Goal: Information Seeking & Learning: Understand process/instructions

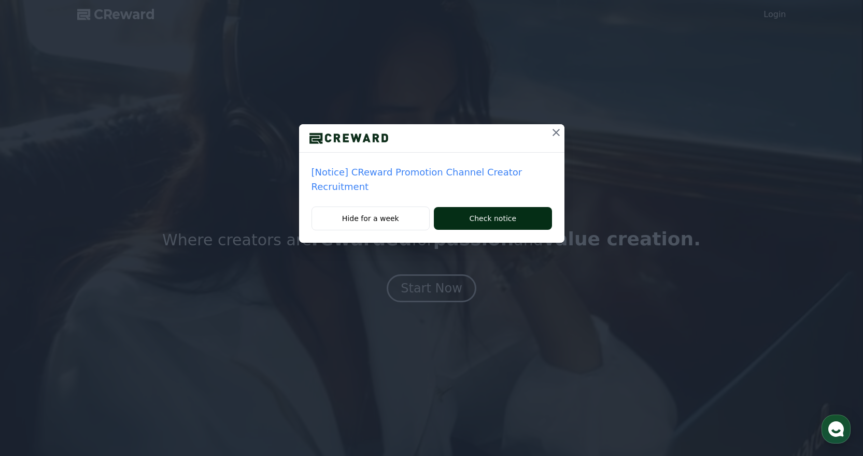
click at [476, 207] on button "Check notice" at bounding box center [493, 218] width 118 height 23
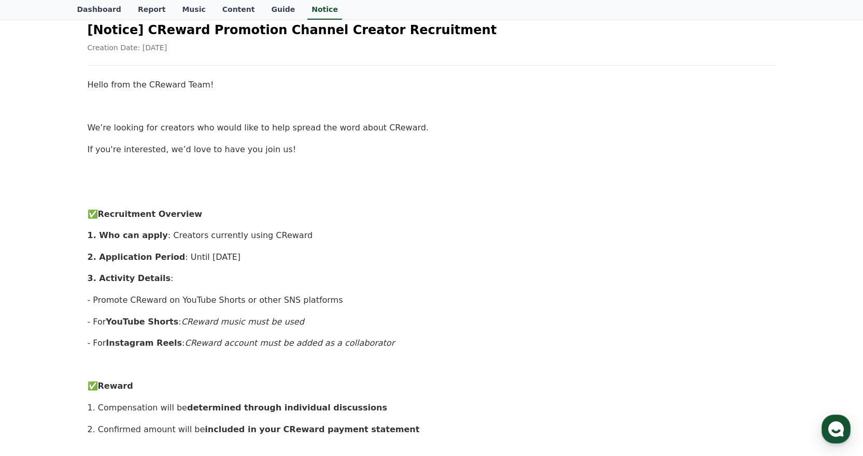
scroll to position [104, 0]
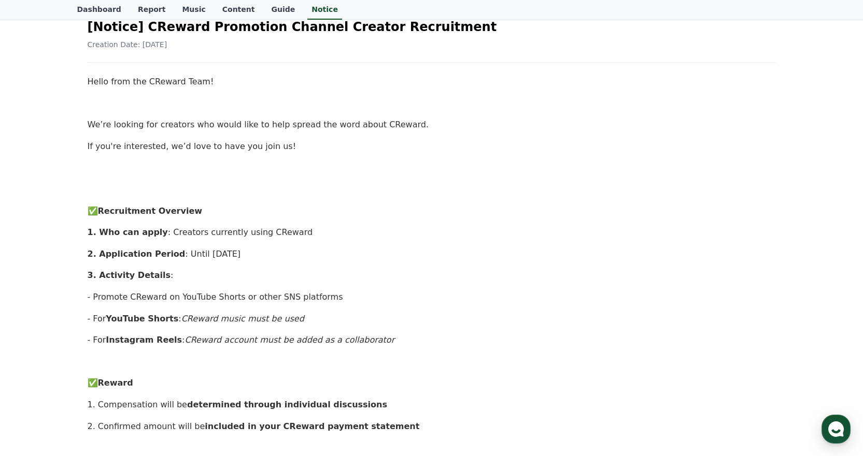
click at [127, 232] on strong "1. Who can apply" at bounding box center [128, 232] width 80 height 10
click at [188, 241] on div "Hello from the CReward Team! We’re looking for creators who would like to help …" at bounding box center [432, 448] width 688 height 746
click at [178, 233] on p "1. Who can apply : Creators currently using CReward" at bounding box center [432, 232] width 688 height 13
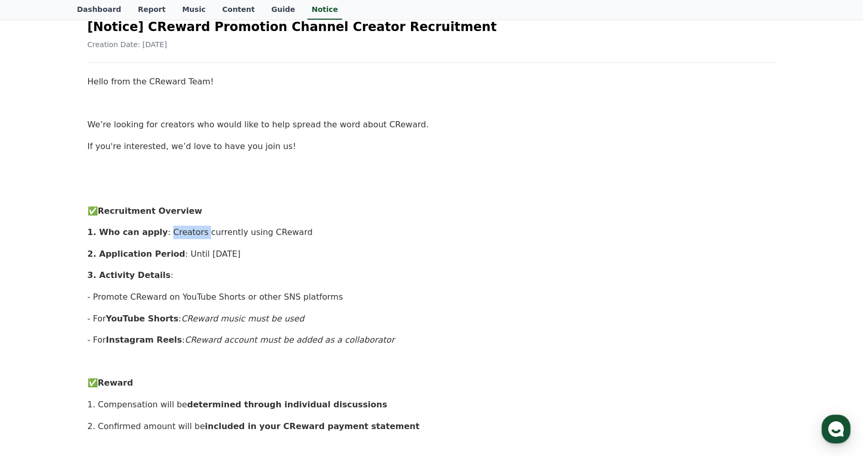
click at [178, 233] on p "1. Who can apply : Creators currently using CReward" at bounding box center [432, 232] width 688 height 13
click at [212, 234] on p "1. Who can apply : Creators currently using CReward" at bounding box center [432, 232] width 688 height 13
drag, startPoint x: 174, startPoint y: 254, endPoint x: 286, endPoint y: 259, distance: 112.5
click at [286, 259] on p "2. Application Period : Until [DATE]" at bounding box center [432, 254] width 688 height 13
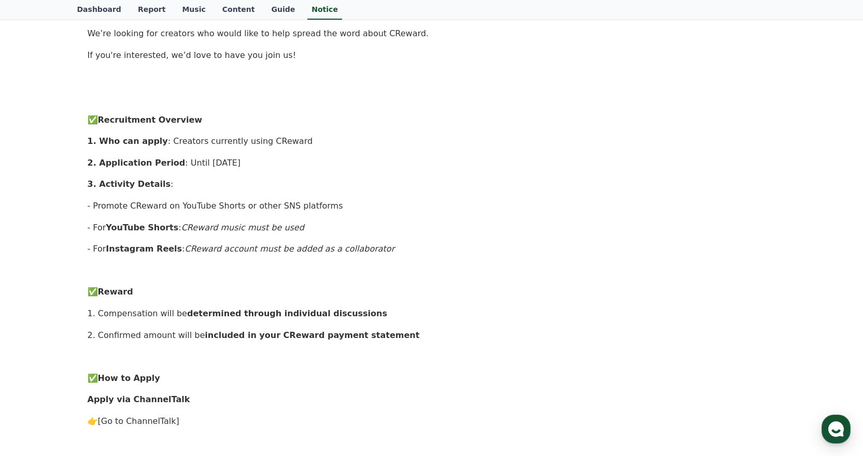
scroll to position [155, 0]
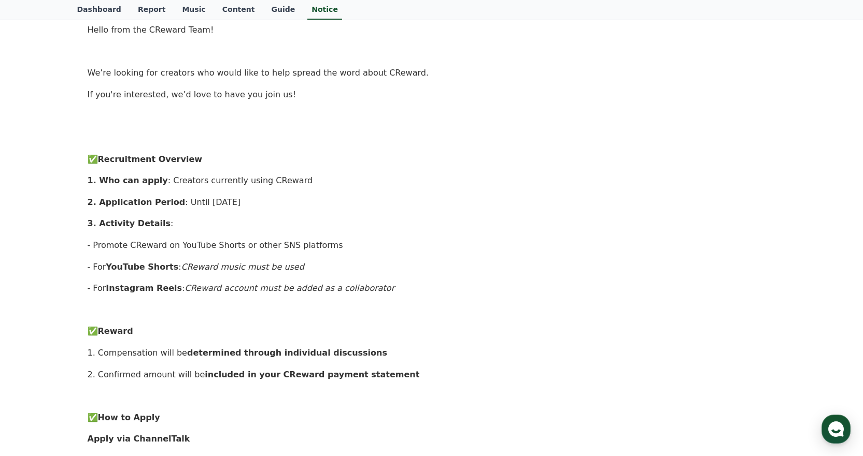
click at [135, 245] on p "- Promote CReward on YouTube Shorts or other SNS platforms" at bounding box center [432, 245] width 688 height 13
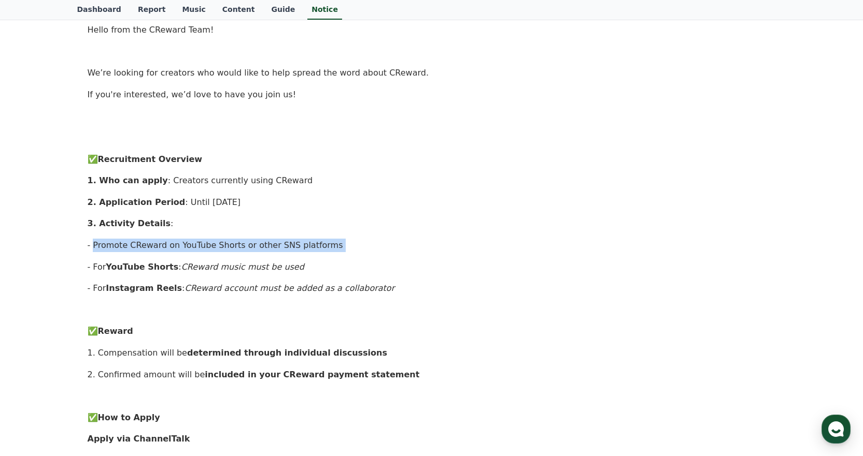
click at [135, 245] on p "- Promote CReward on YouTube Shorts or other SNS platforms" at bounding box center [432, 245] width 688 height 13
click at [266, 249] on p "- Promote CReward on YouTube Shorts or other SNS platforms" at bounding box center [432, 245] width 688 height 13
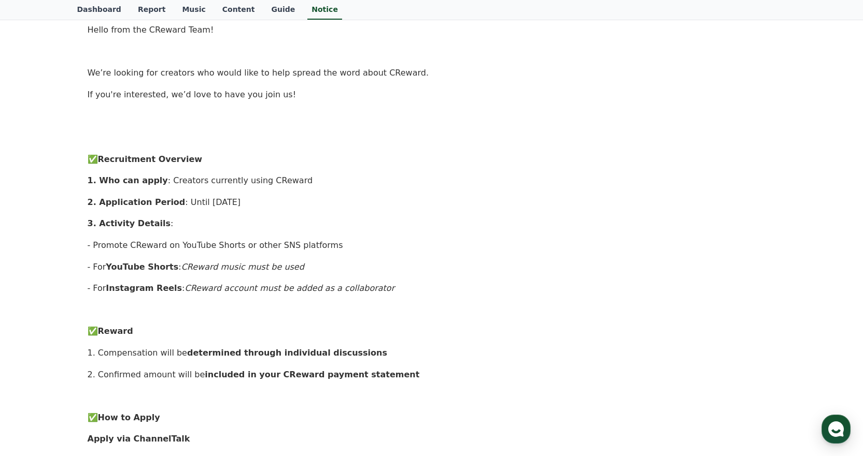
click at [117, 270] on strong "YouTube Shorts" at bounding box center [142, 267] width 73 height 10
click at [158, 269] on strong "YouTube Shorts" at bounding box center [142, 267] width 73 height 10
click at [110, 291] on strong "Instagram Reels" at bounding box center [144, 288] width 76 height 10
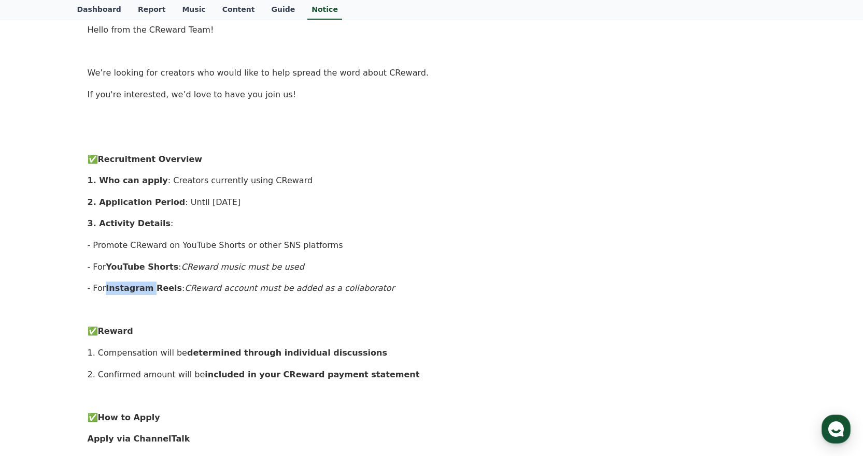
click at [110, 291] on strong "Instagram Reels" at bounding box center [144, 288] width 76 height 10
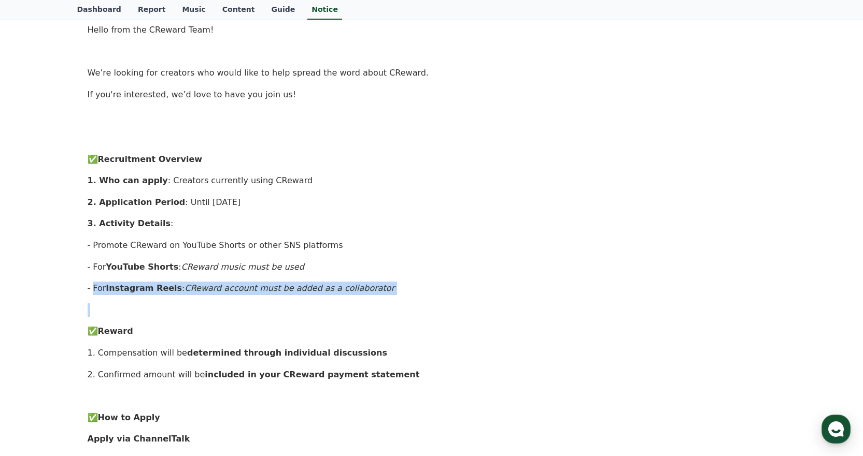
click at [110, 291] on strong "Instagram Reels" at bounding box center [144, 288] width 76 height 10
click at [247, 284] on em "CReward account must be added as a collaborator" at bounding box center [289, 288] width 210 height 10
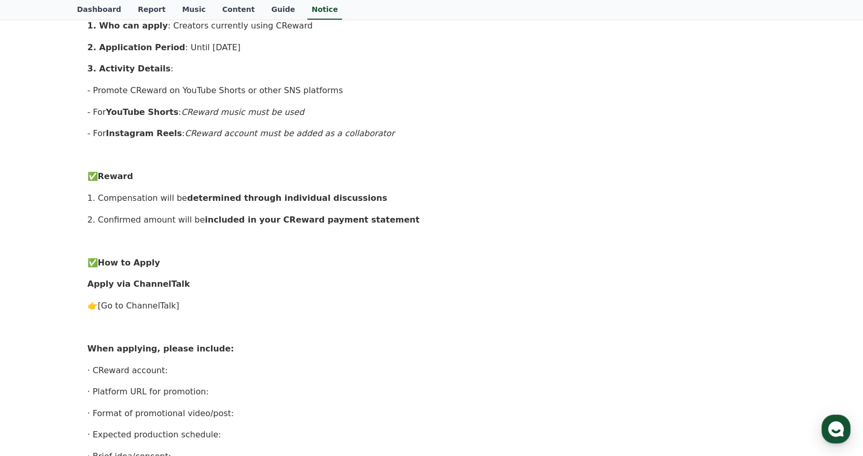
scroll to position [311, 0]
click at [145, 204] on p "1. Compensation will be determined through individual discussions" at bounding box center [432, 197] width 688 height 13
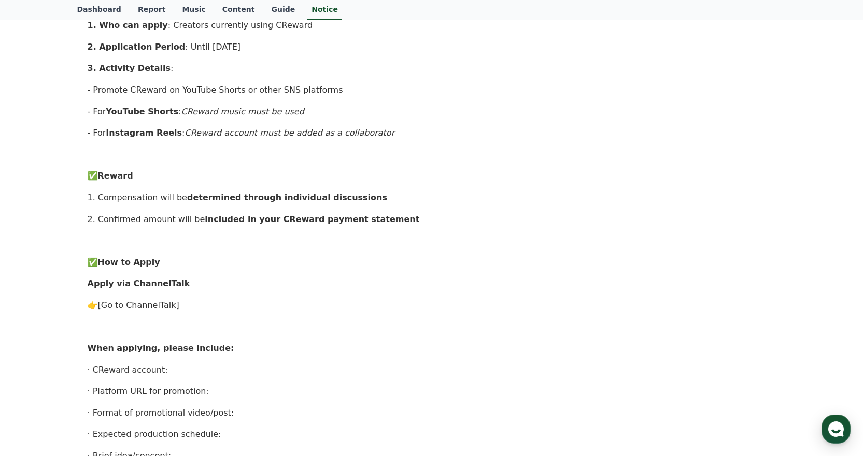
click at [124, 225] on p "2. Confirmed amount will be included in your CReward payment statement" at bounding box center [432, 219] width 688 height 13
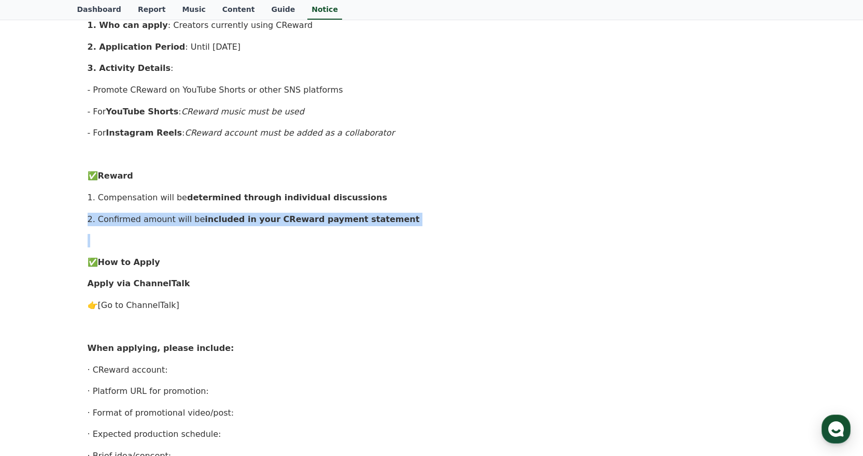
click at [124, 225] on p "2. Confirmed amount will be included in your CReward payment statement" at bounding box center [432, 219] width 688 height 13
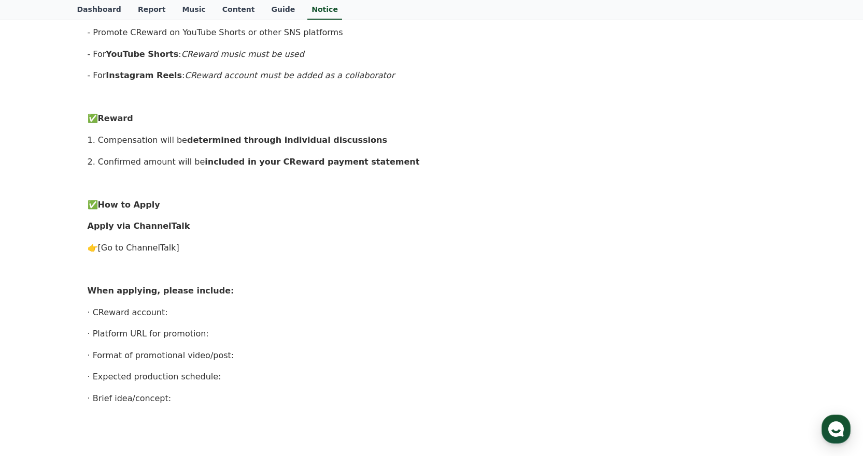
scroll to position [414, 0]
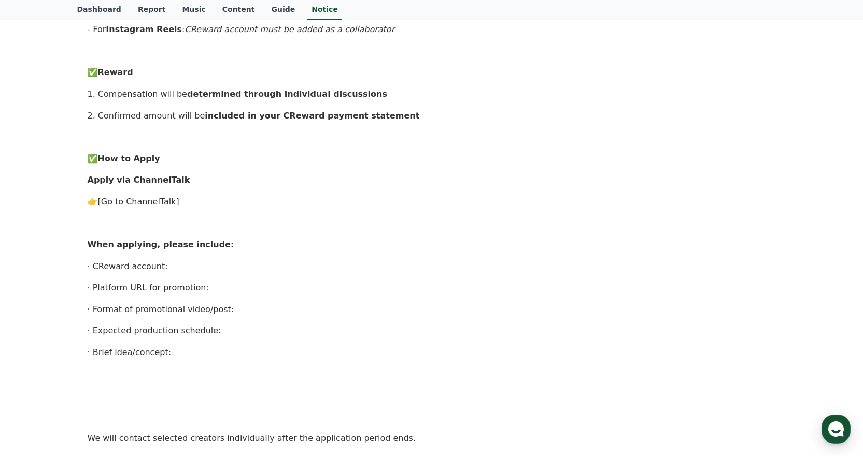
click at [138, 203] on link "[Go to ChannelTalk]" at bounding box center [138, 202] width 81 height 10
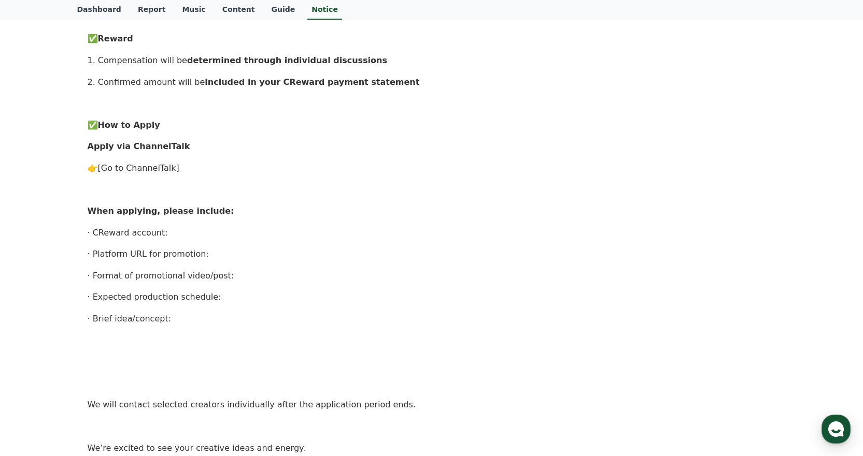
scroll to position [466, 0]
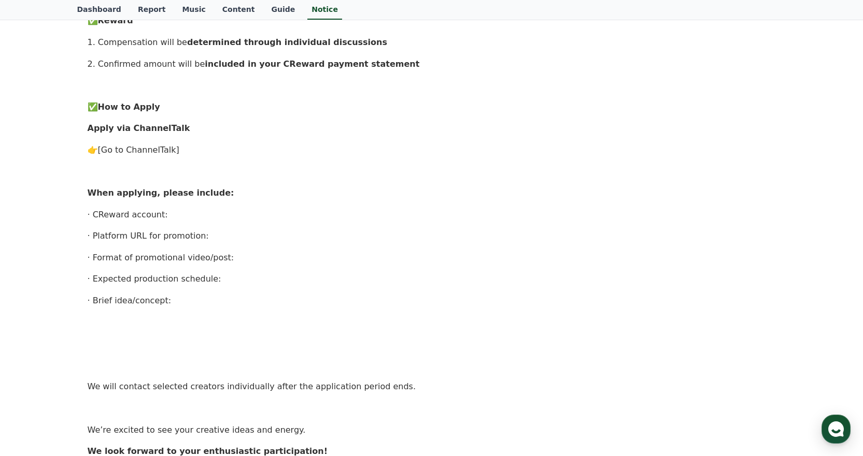
click at [125, 220] on p "· CReward account:" at bounding box center [432, 214] width 688 height 13
click at [117, 239] on p "· Platform URL for promotion:" at bounding box center [432, 236] width 688 height 13
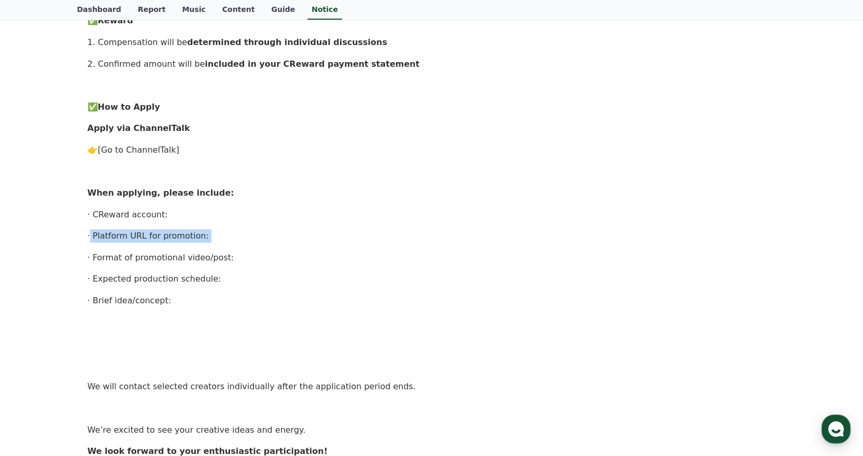
click at [117, 239] on p "· Platform URL for promotion:" at bounding box center [432, 236] width 688 height 13
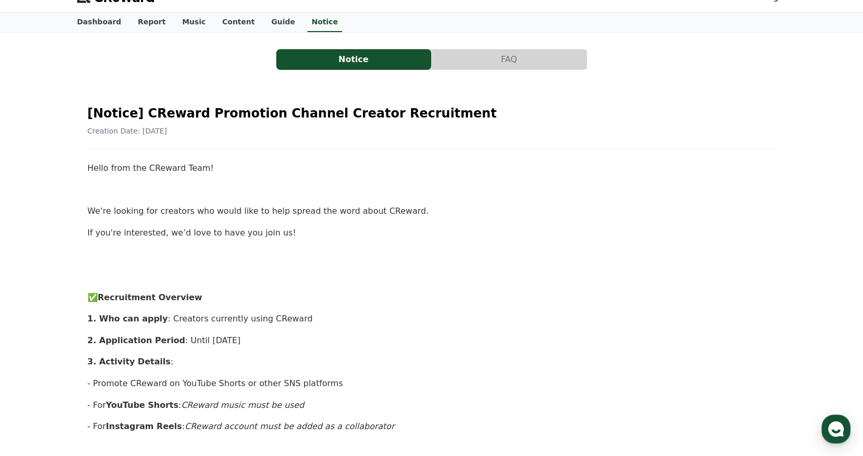
scroll to position [0, 0]
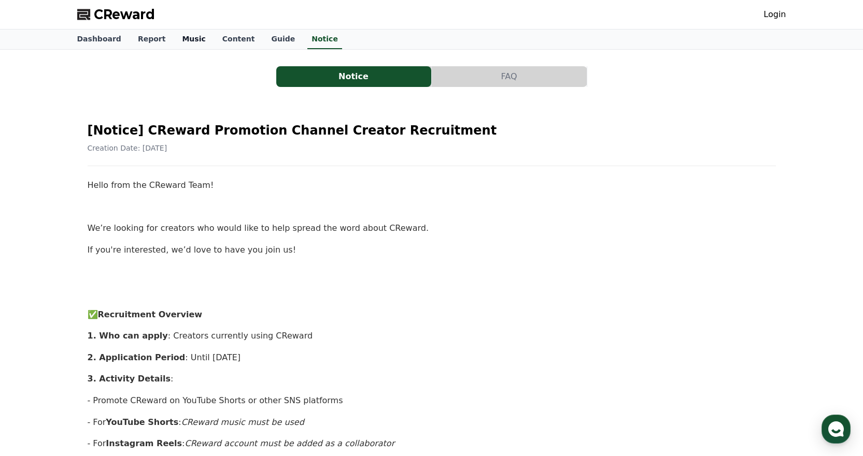
click at [176, 36] on link "Music" at bounding box center [194, 40] width 40 height 20
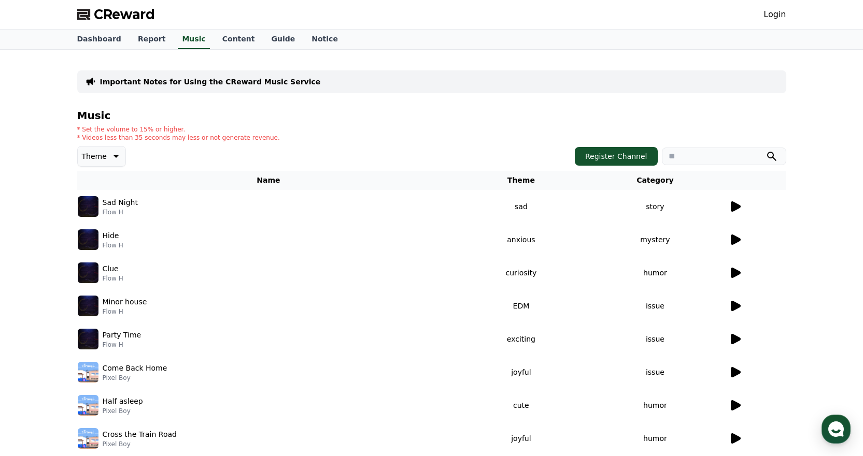
click at [736, 202] on icon at bounding box center [734, 206] width 12 height 12
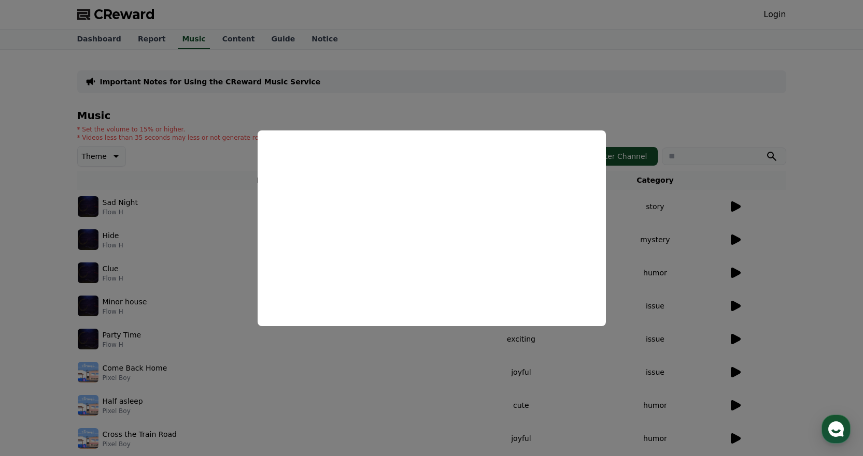
click at [400, 57] on button "close modal" at bounding box center [431, 228] width 863 height 456
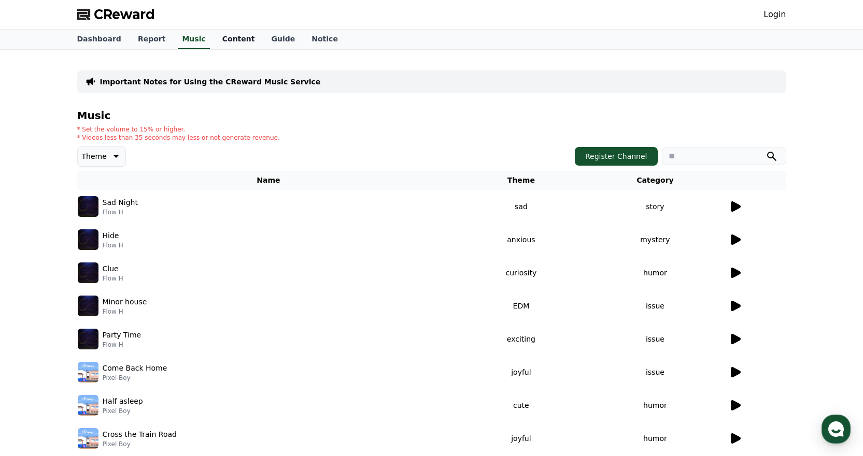
click at [219, 34] on link "Content" at bounding box center [238, 40] width 49 height 20
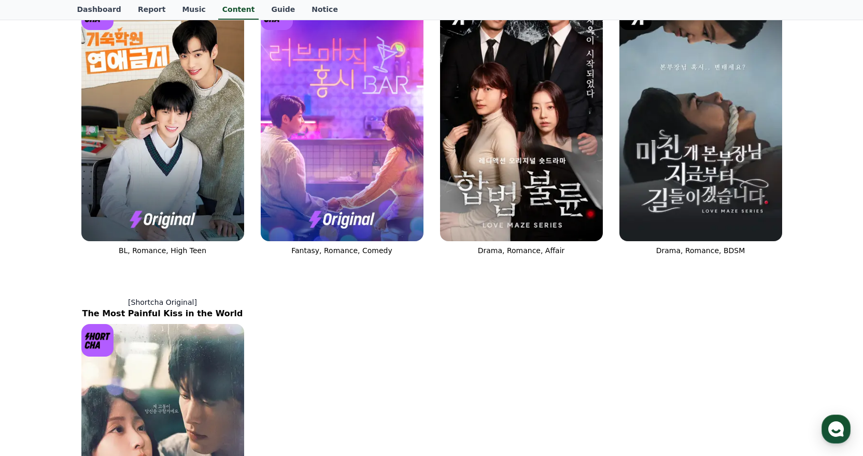
scroll to position [259, 0]
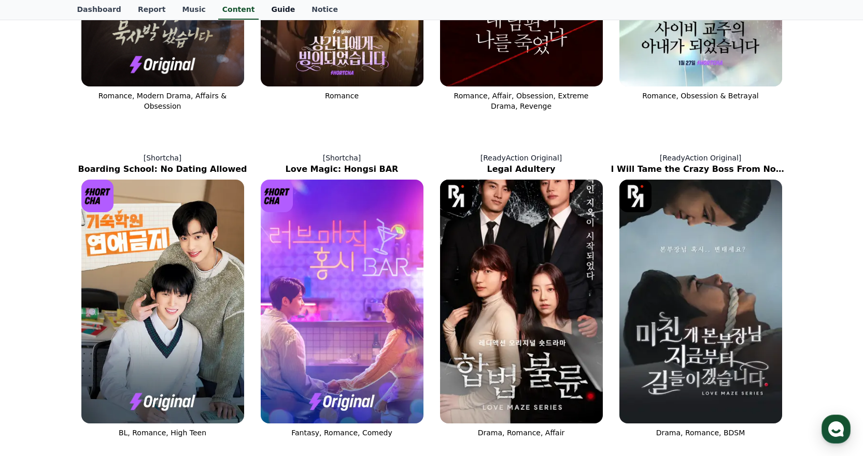
click at [263, 8] on link "Guide" at bounding box center [283, 10] width 40 height 20
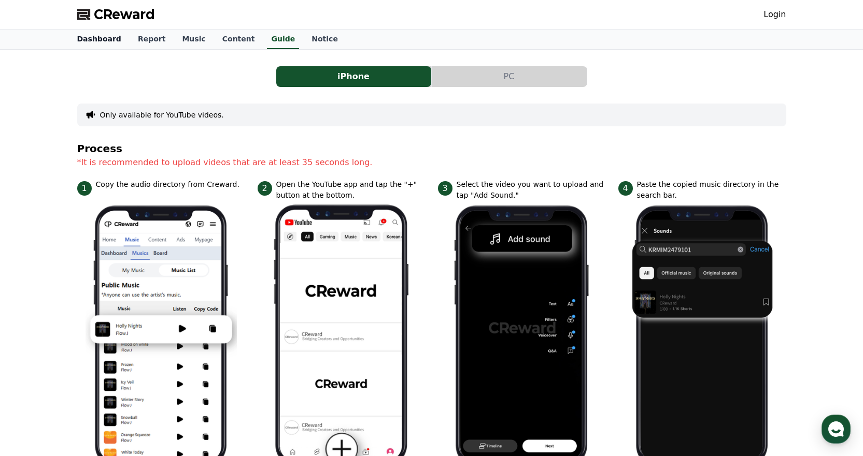
click at [85, 37] on link "Dashboard" at bounding box center [99, 40] width 61 height 20
